Goal: Find specific page/section: Find specific page/section

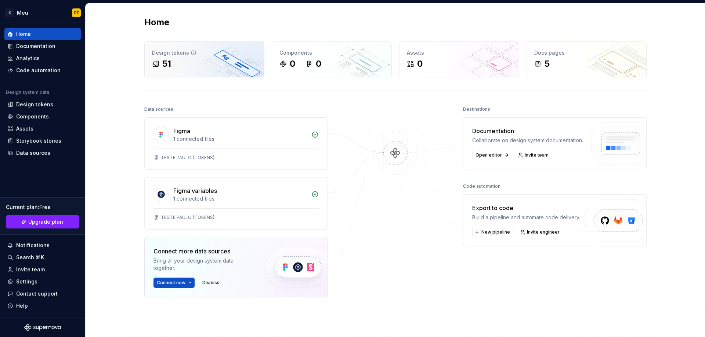
click at [207, 62] on div "51" at bounding box center [204, 64] width 105 height 12
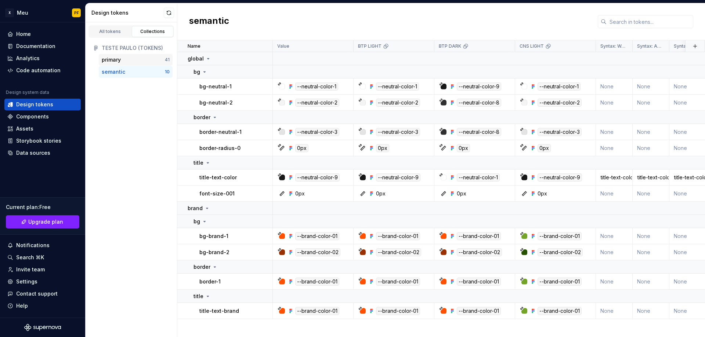
click at [137, 60] on div "primary" at bounding box center [133, 59] width 63 height 7
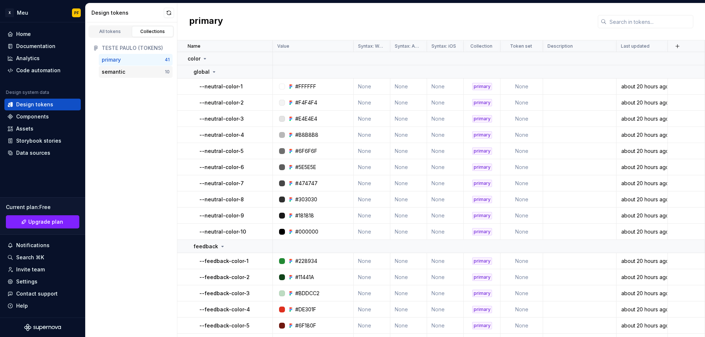
click at [129, 73] on div "semantic" at bounding box center [133, 71] width 63 height 7
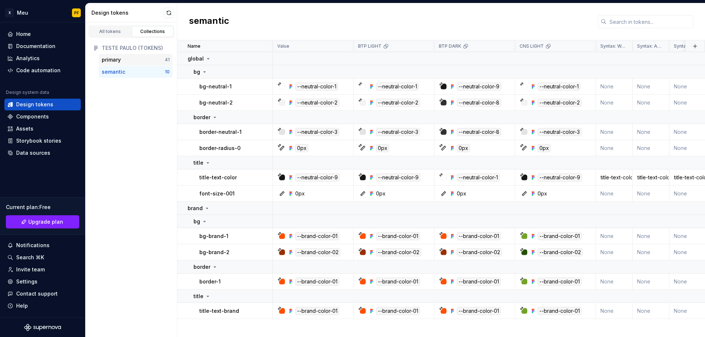
click at [122, 61] on div "primary" at bounding box center [133, 59] width 63 height 7
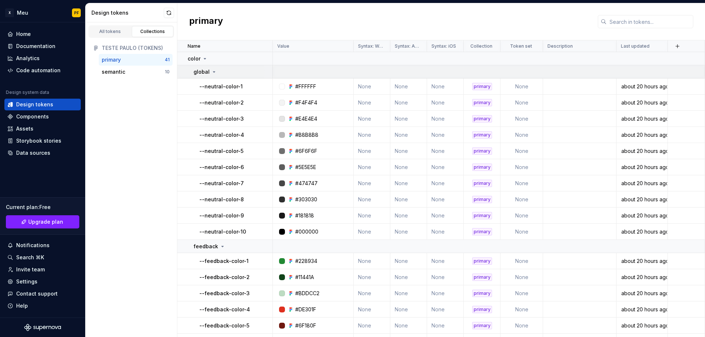
click at [215, 69] on div "global" at bounding box center [204, 71] width 23 height 7
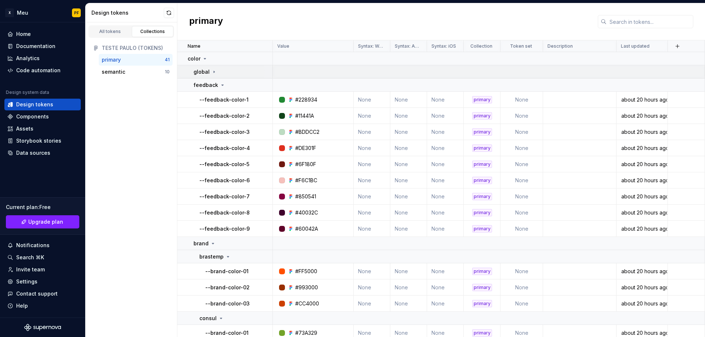
click at [215, 69] on icon at bounding box center [214, 72] width 6 height 6
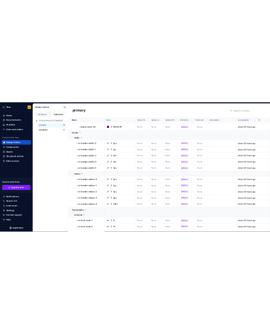
scroll to position [535, 0]
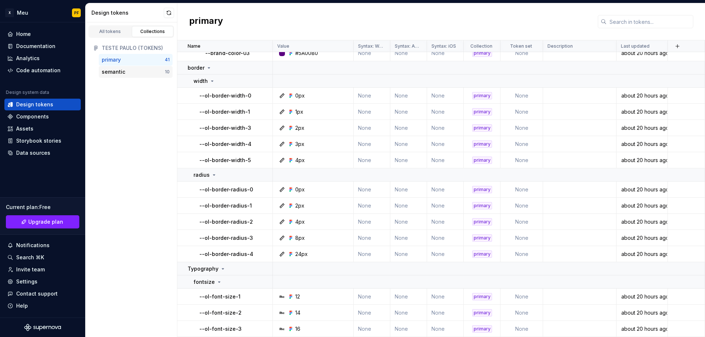
click at [132, 73] on div "semantic" at bounding box center [133, 71] width 63 height 7
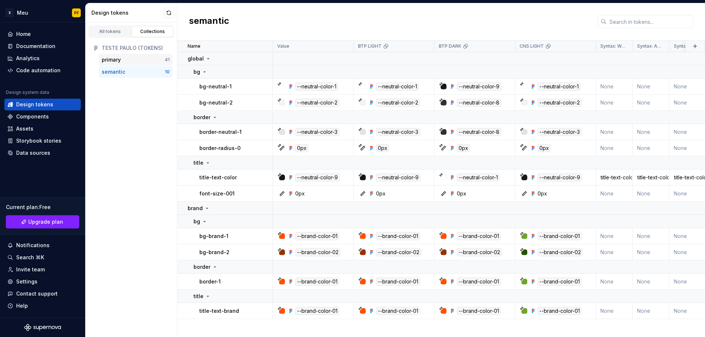
click at [132, 60] on div "primary" at bounding box center [133, 59] width 63 height 7
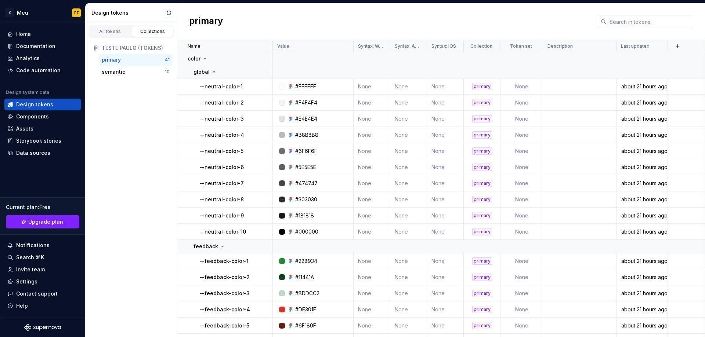
click at [118, 61] on div "primary" at bounding box center [111, 59] width 19 height 7
click at [117, 66] on div "primary 41 semantic 10" at bounding box center [131, 66] width 83 height 24
click at [116, 70] on div "semantic" at bounding box center [113, 71] width 23 height 7
